Goal: Register for event/course

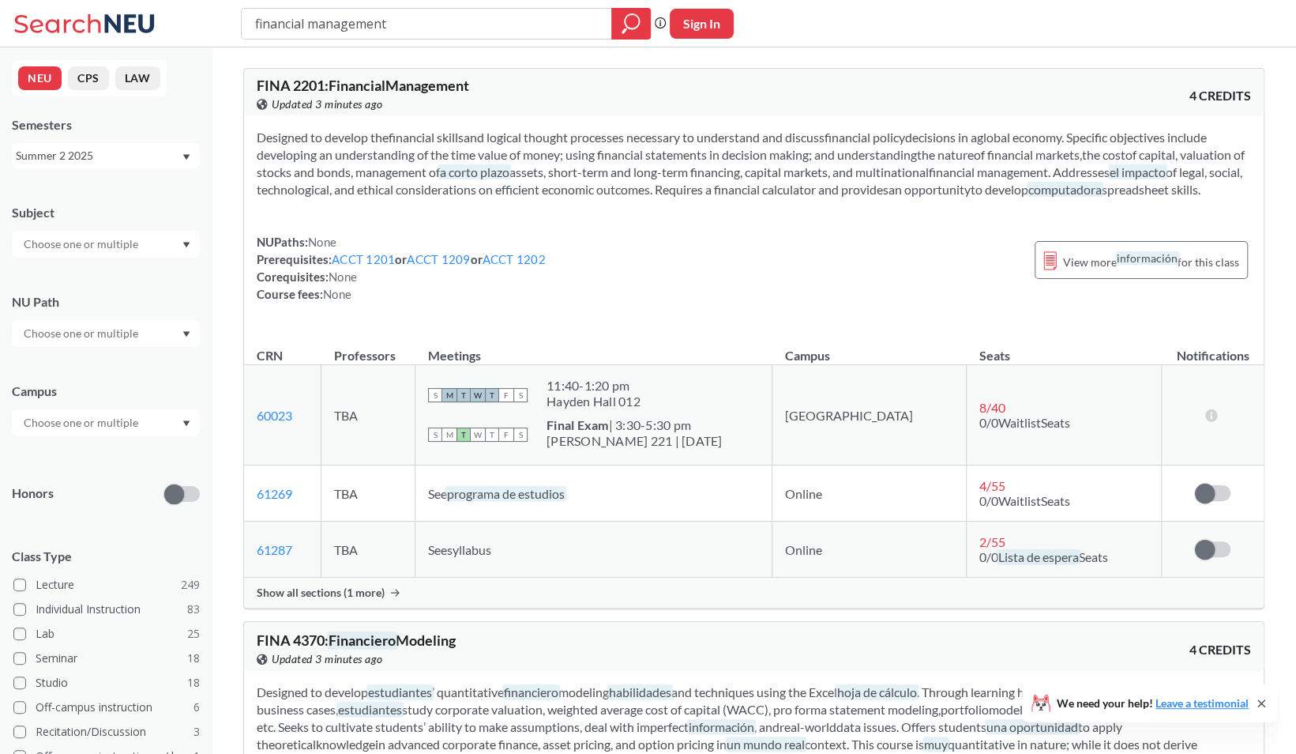
click at [158, 156] on div "Summer 2 2025" at bounding box center [98, 155] width 165 height 17
click at [122, 194] on div "Fall 2025" at bounding box center [110, 190] width 179 height 17
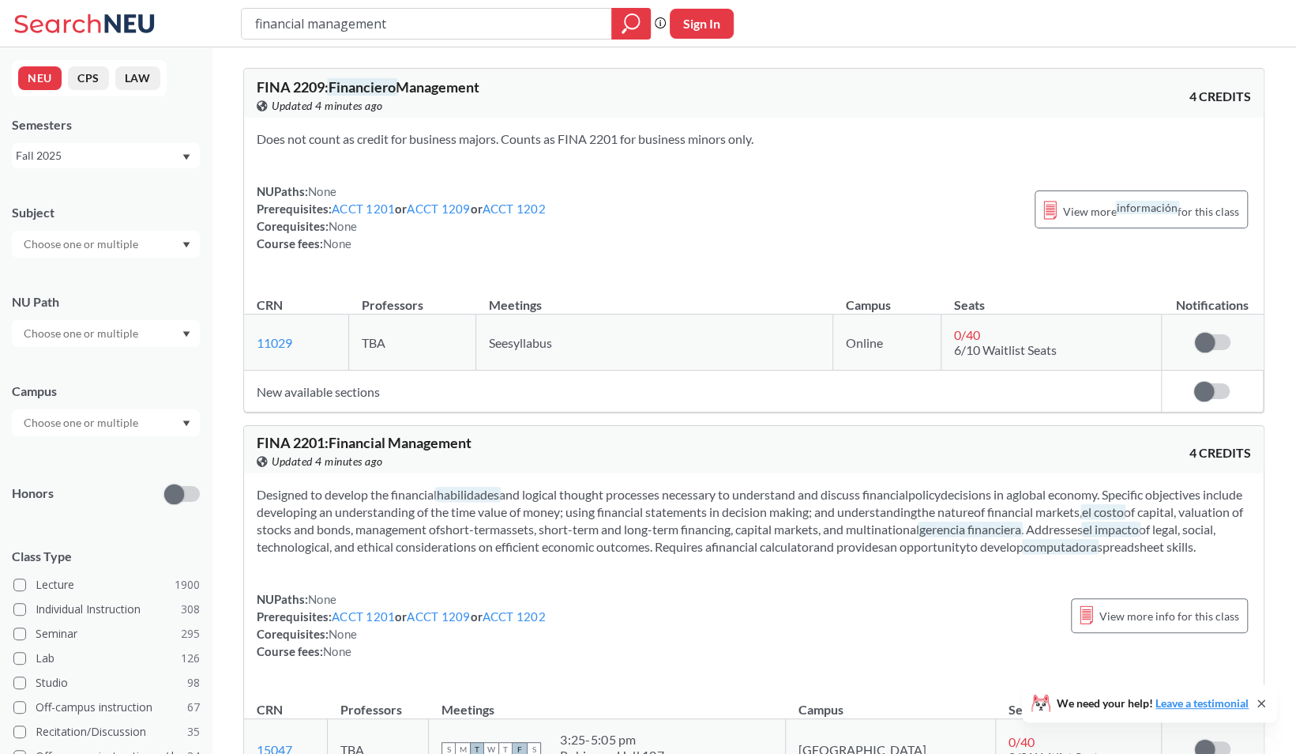
click at [122, 243] on input "text" at bounding box center [82, 244] width 133 height 19
type input "ma"
click at [101, 280] on p "Mathematics" at bounding box center [110, 288] width 179 height 16
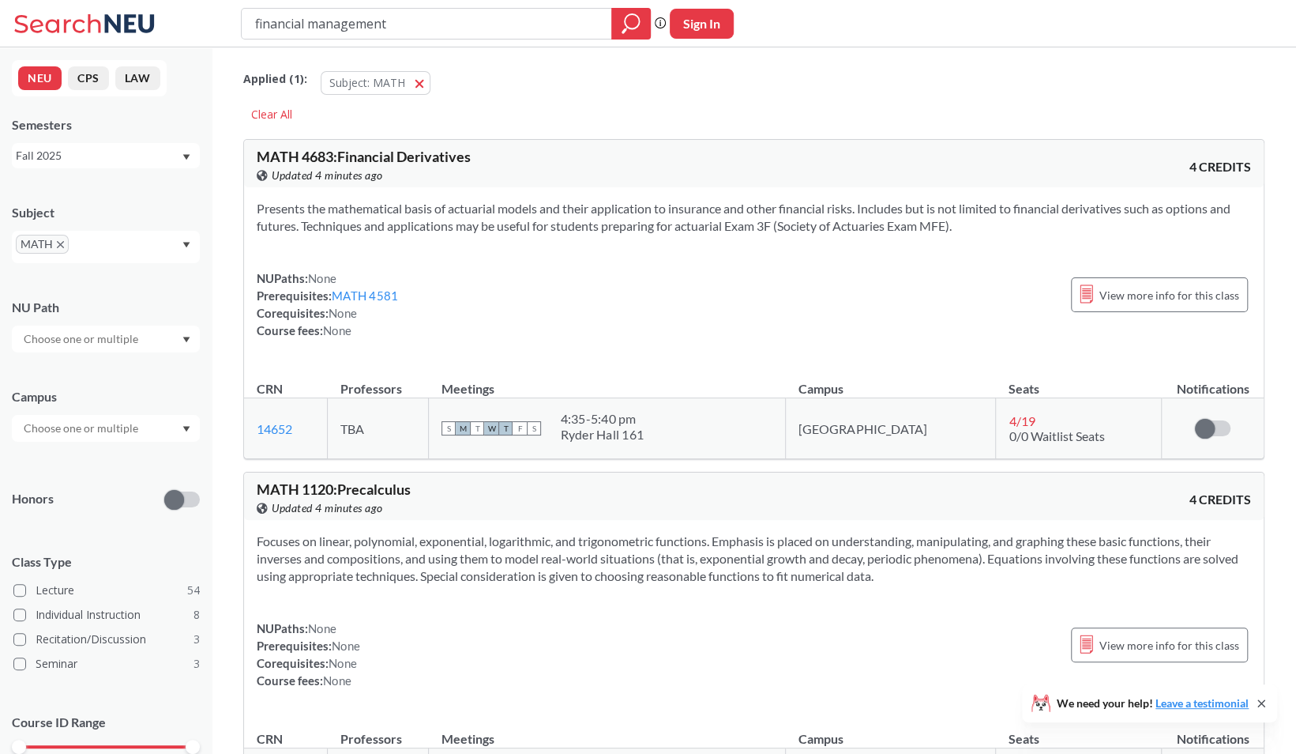
drag, startPoint x: 517, startPoint y: 17, endPoint x: 193, endPoint y: 27, distance: 324.0
click at [193, 27] on div "financial management Phrase search guarantees the exact search appears in the r…" at bounding box center [648, 23] width 1296 height 47
type input "[PERSON_NAME]"
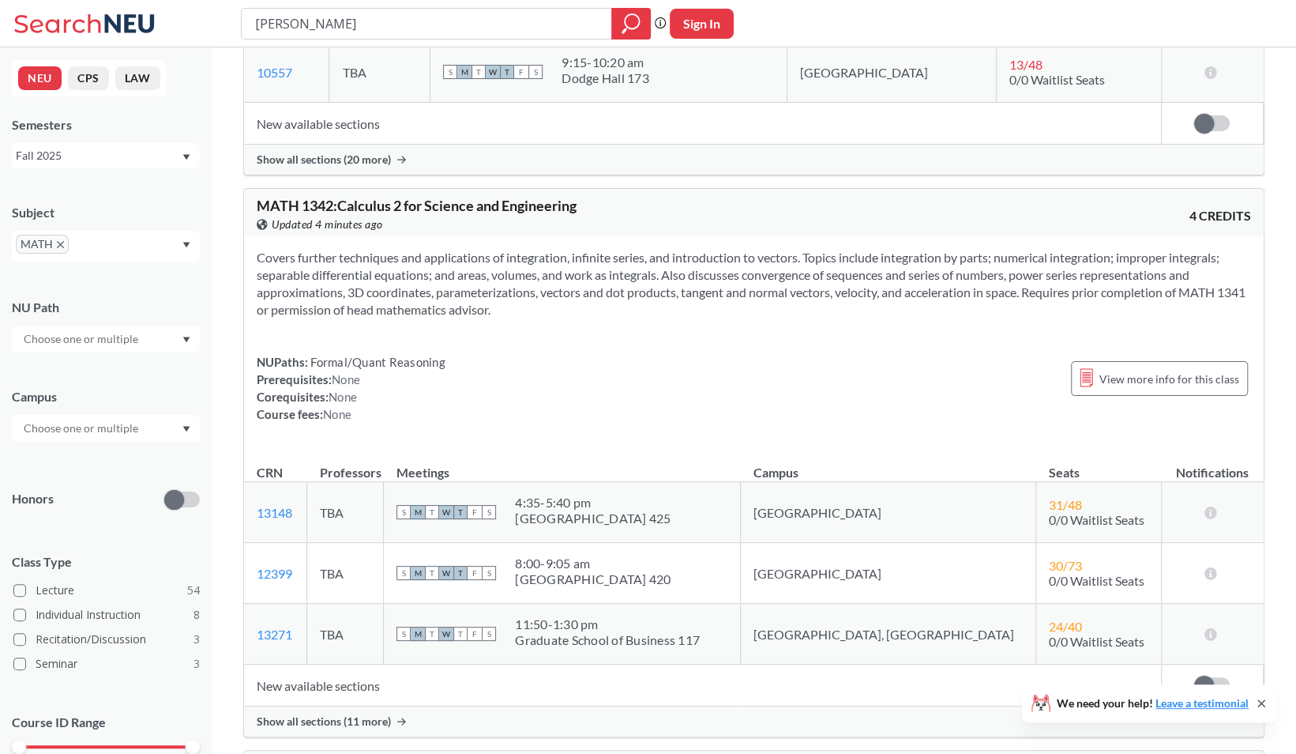
scroll to position [3840, 0]
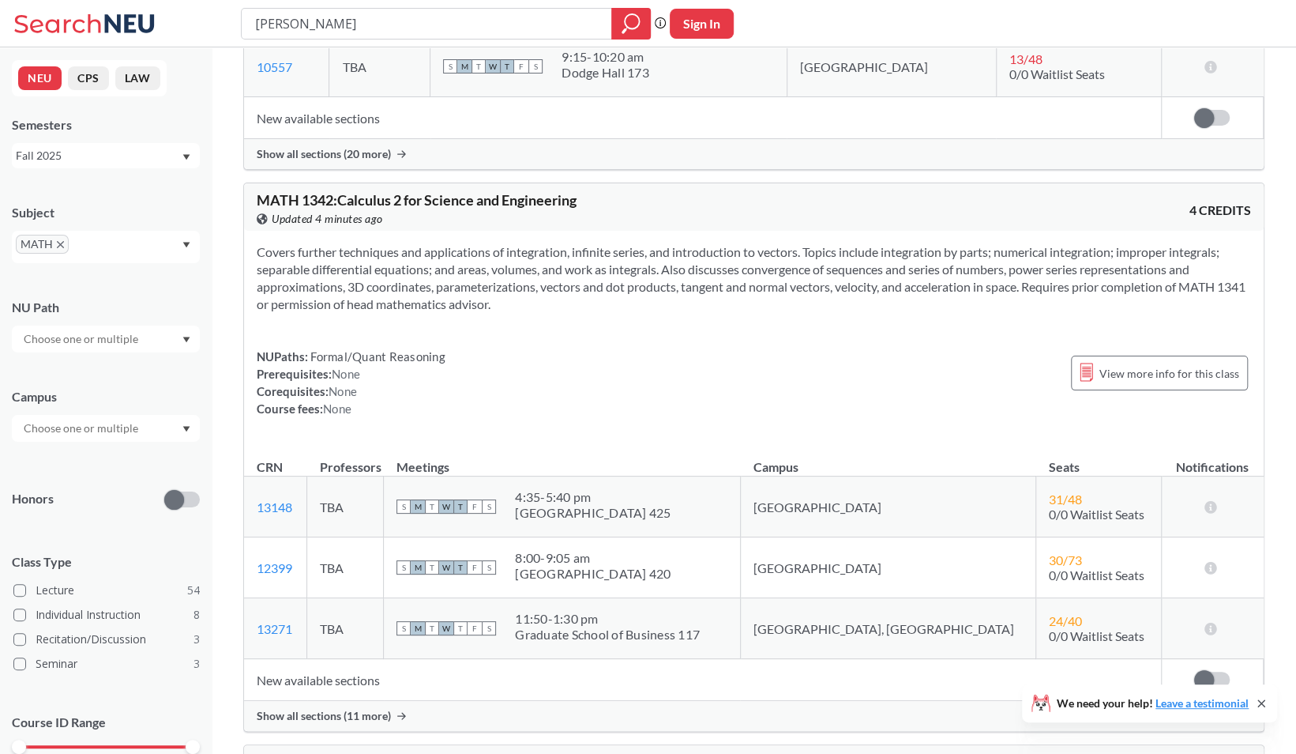
click at [326, 709] on span "Show all sections (11 more)" at bounding box center [324, 716] width 134 height 14
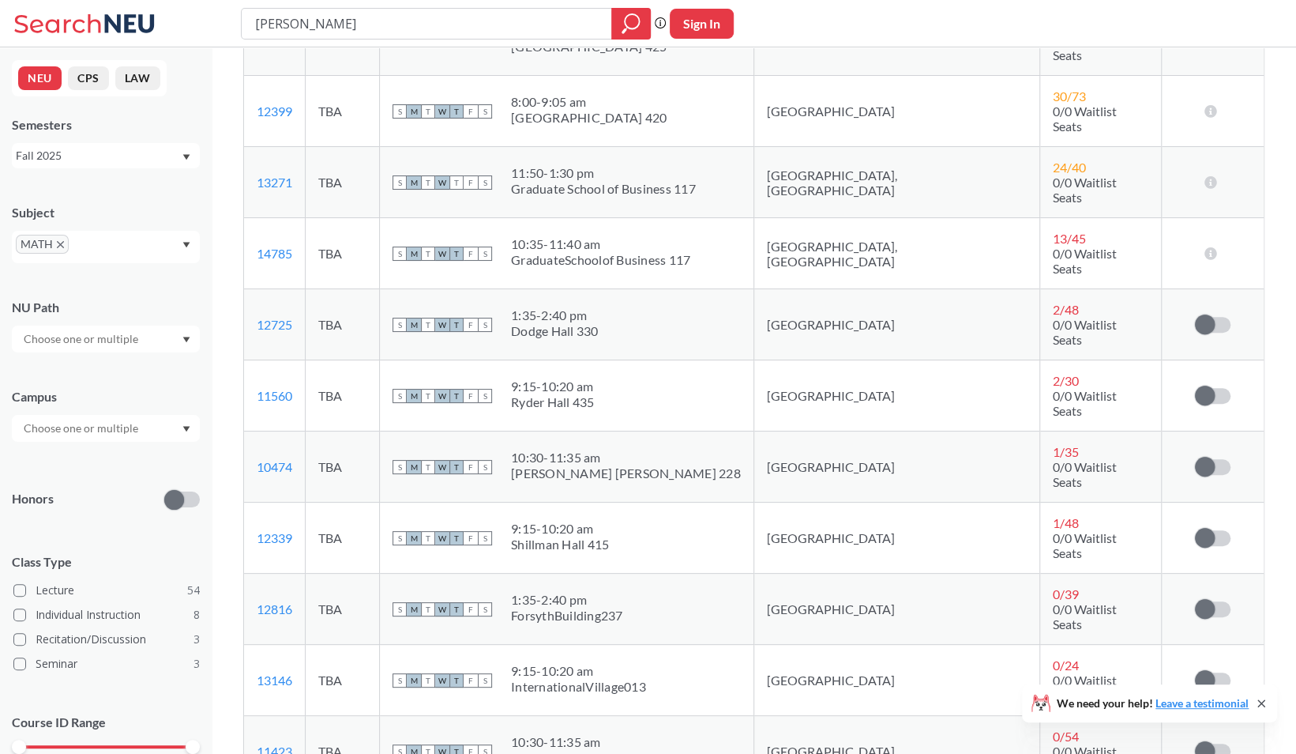
scroll to position [4313, 0]
click at [1212, 739] on span at bounding box center [1205, 749] width 20 height 20
click at [1195, 742] on input "checkbox" at bounding box center [1195, 742] width 0 height 0
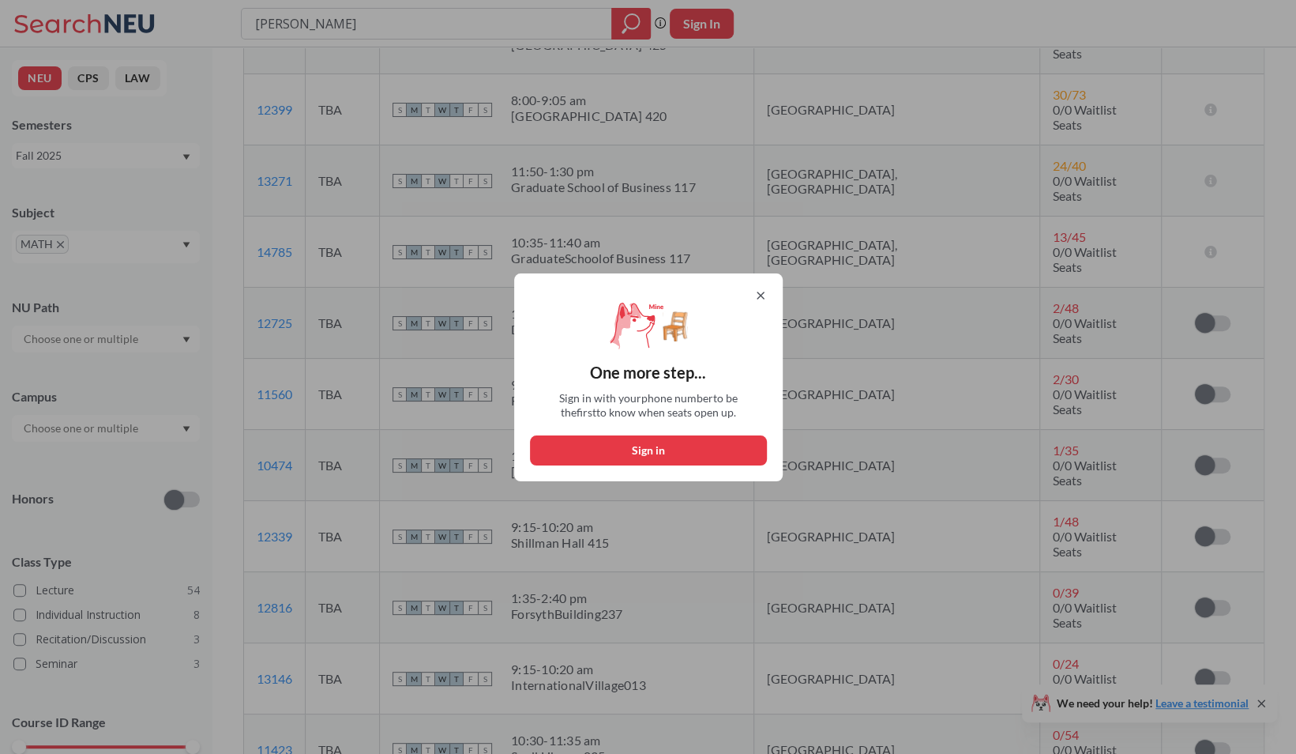
click at [708, 446] on button "Sign in" at bounding box center [648, 450] width 237 height 30
select select "US"
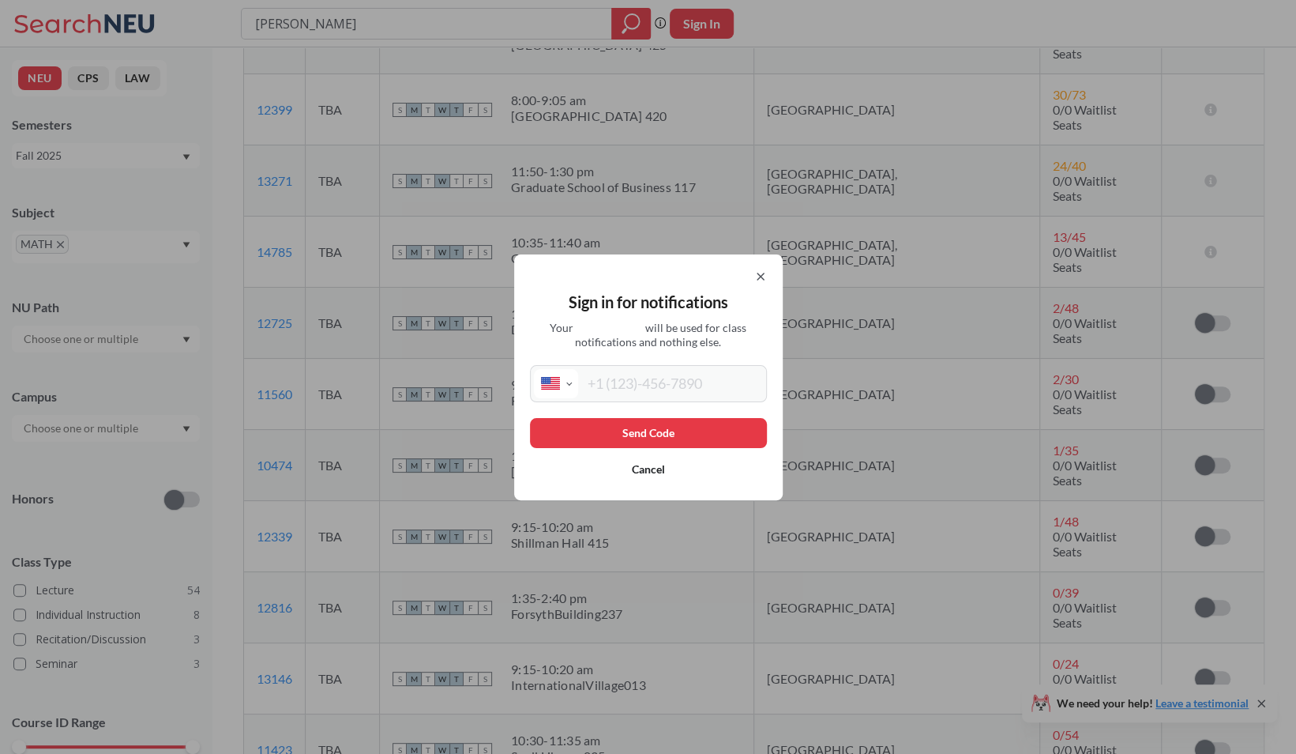
click at [652, 370] on input "tel" at bounding box center [670, 383] width 185 height 29
click at [608, 387] on input "[PHONE_NUMBER]" at bounding box center [670, 383] width 185 height 29
type input "[PHONE_NUMBER]"
click at [611, 430] on button "Send Code" at bounding box center [648, 433] width 237 height 30
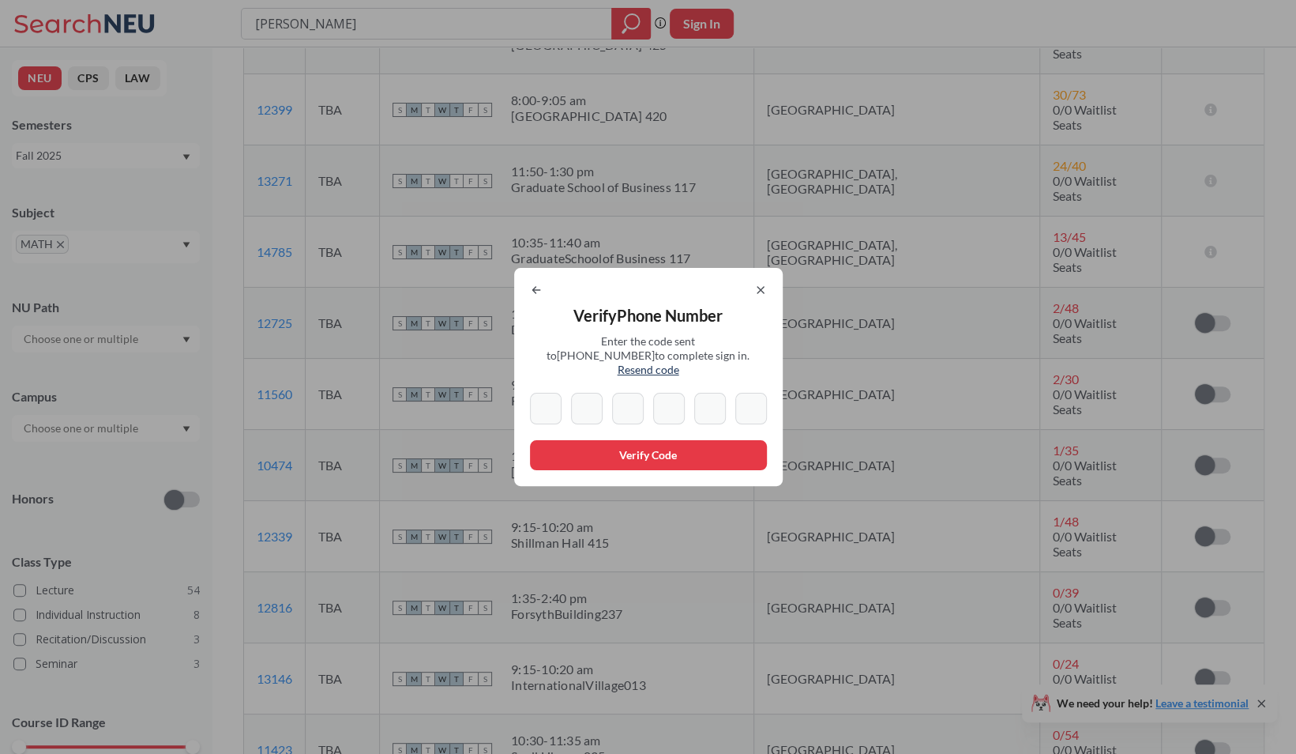
click at [543, 296] on icon at bounding box center [536, 290] width 13 height 13
select select "US"
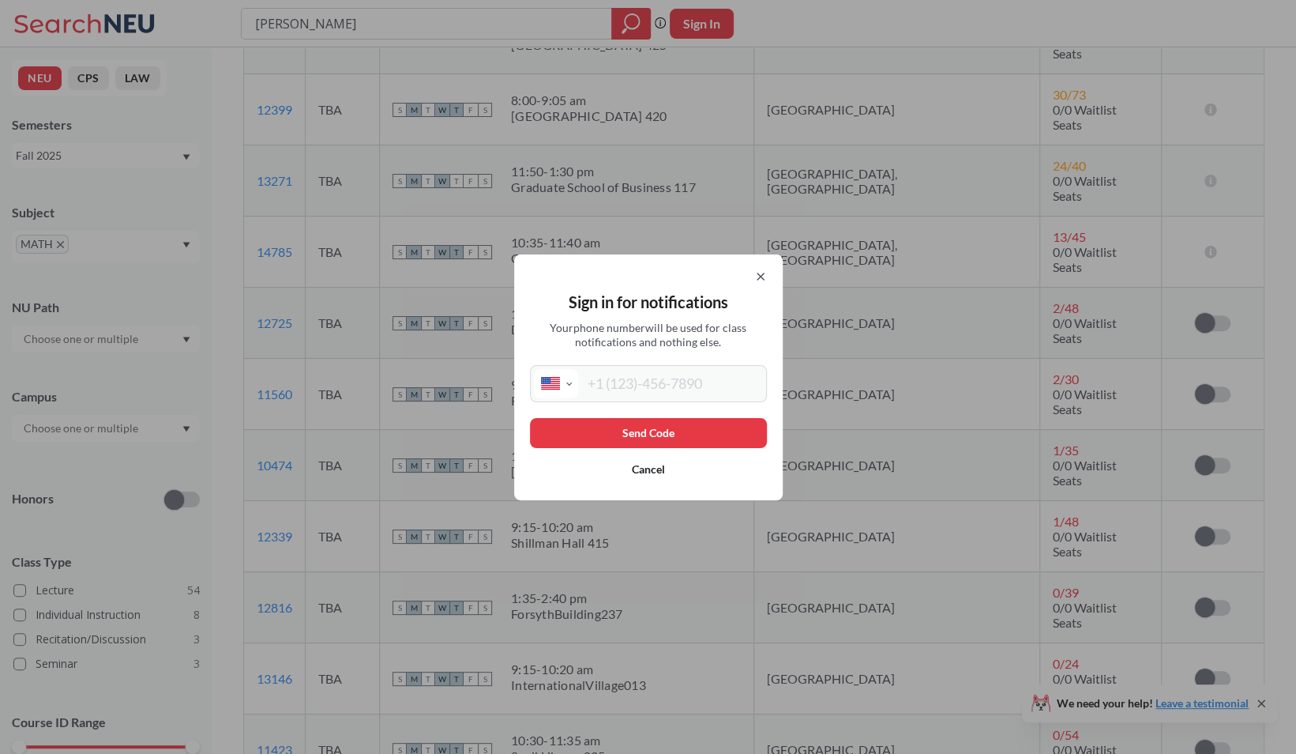
click at [630, 379] on input "tel" at bounding box center [670, 383] width 185 height 29
click at [607, 382] on input "[PHONE_NUMBER]" at bounding box center [670, 383] width 185 height 29
type input "[PHONE_NUMBER]"
click at [637, 421] on button "Send Code" at bounding box center [648, 433] width 237 height 30
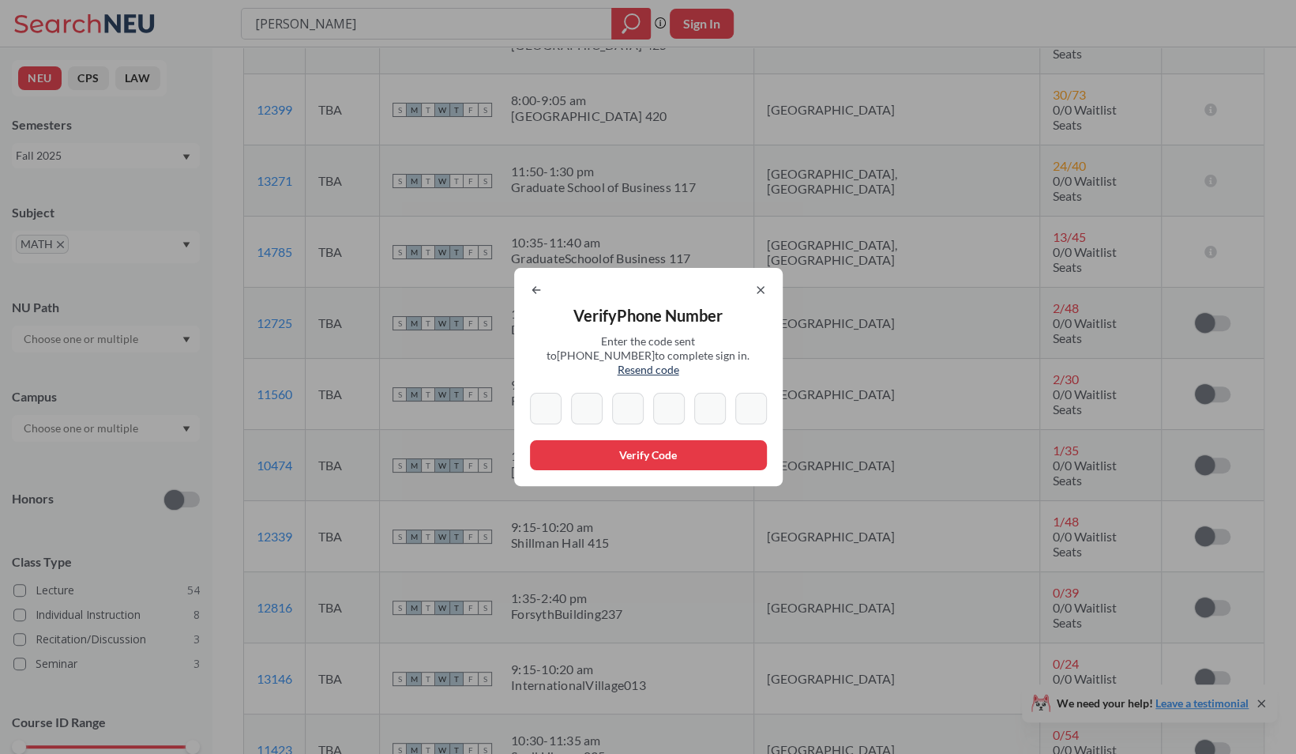
type input "9"
type input "2"
type input "0"
type input "5"
type input "6"
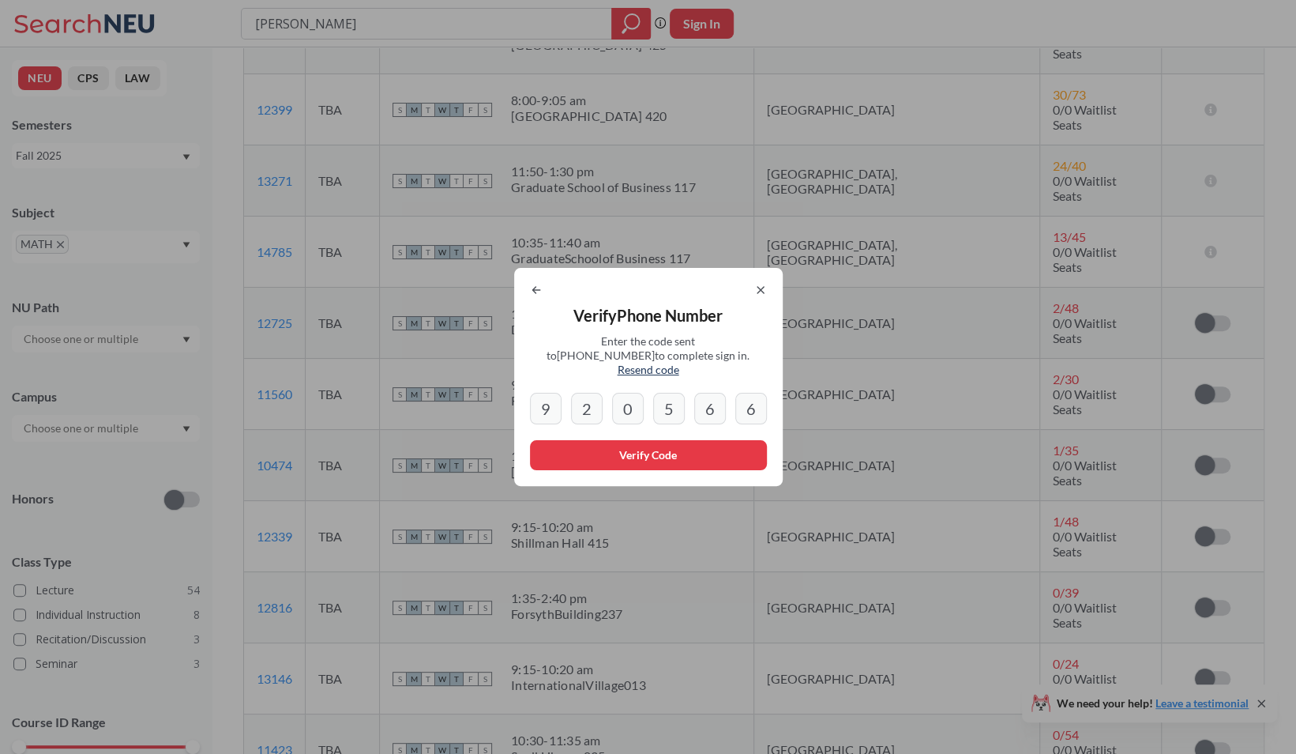
type input "6"
click at [621, 449] on button "Verify Code" at bounding box center [648, 455] width 237 height 30
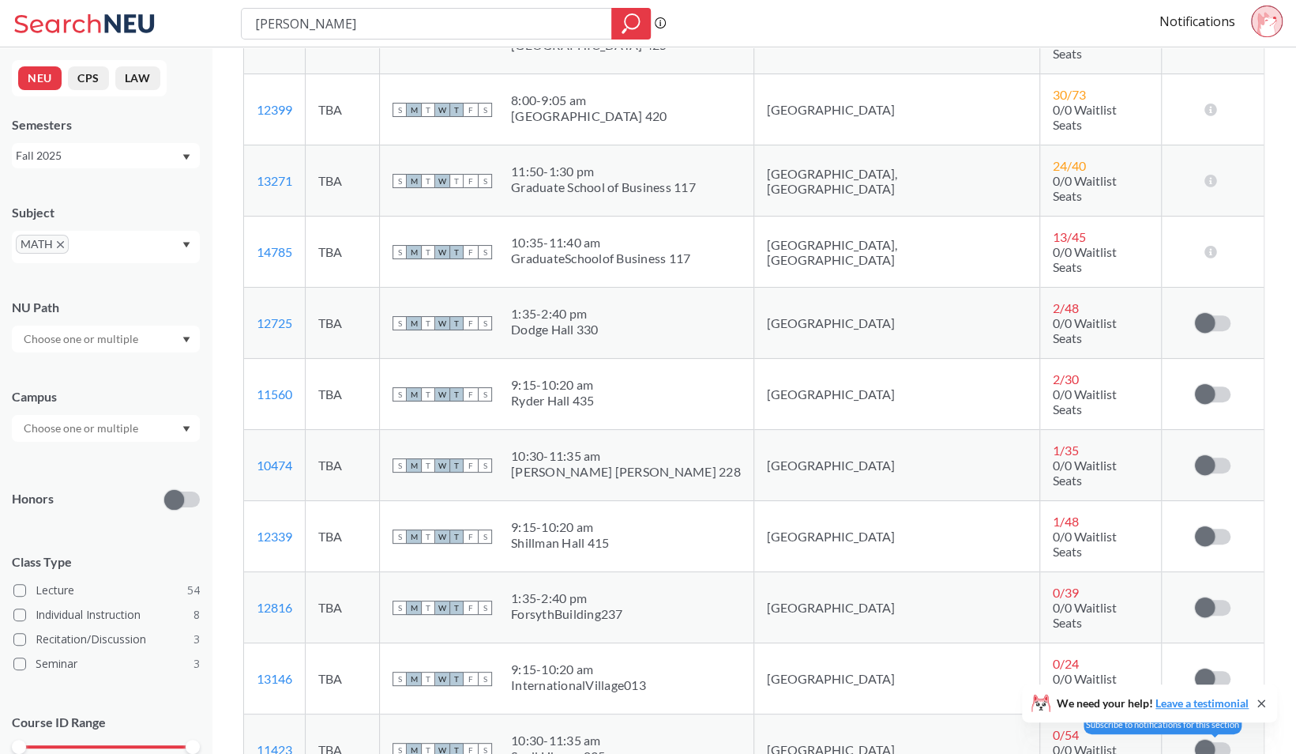
click at [1203, 739] on span at bounding box center [1205, 749] width 20 height 20
click at [1195, 742] on input "checkbox" at bounding box center [1195, 742] width 0 height 0
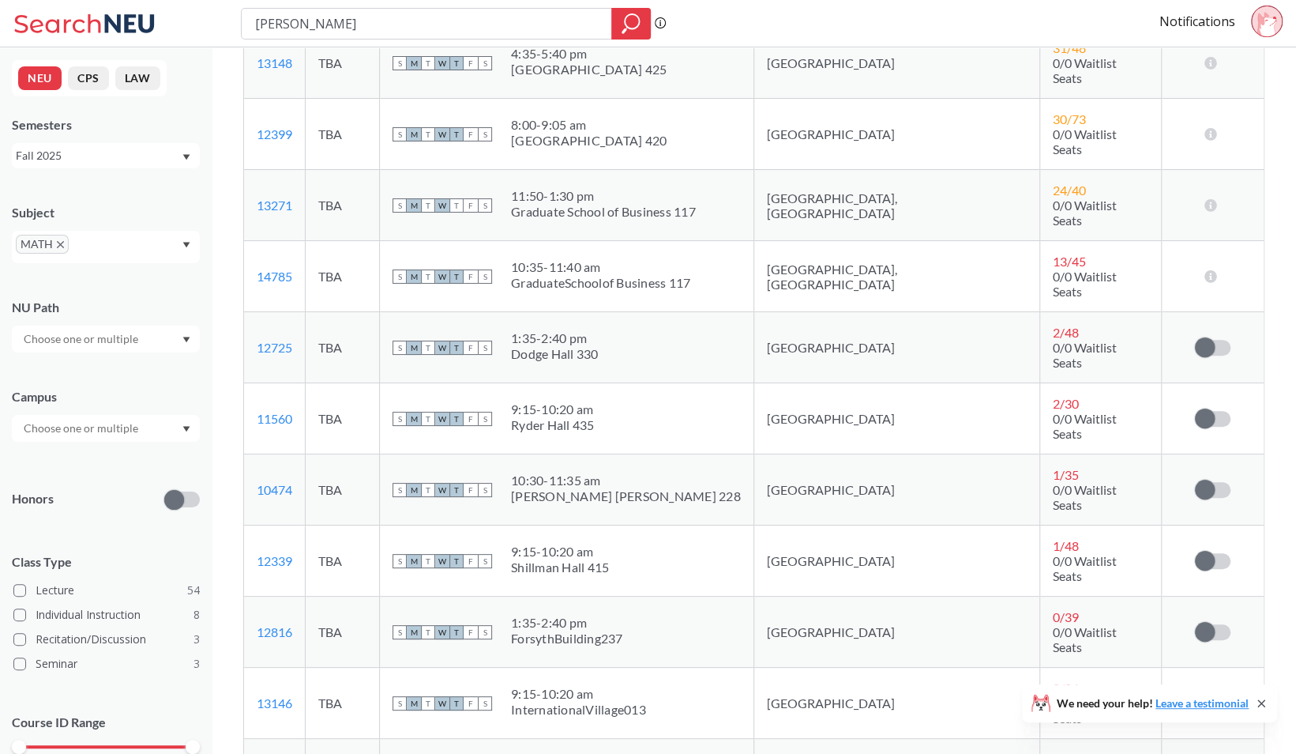
scroll to position [4289, 0]
